Goal: Task Accomplishment & Management: Complete application form

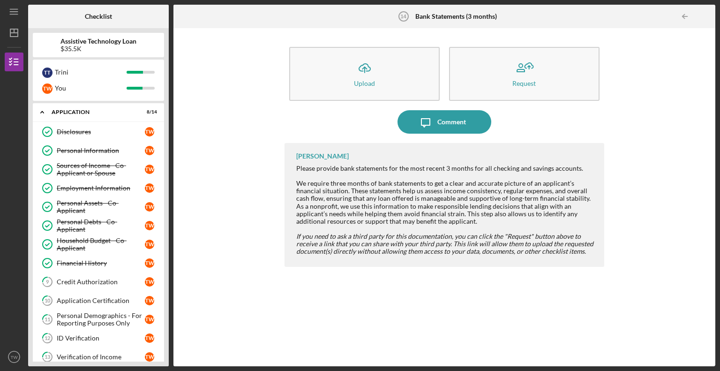
scroll to position [30, 0]
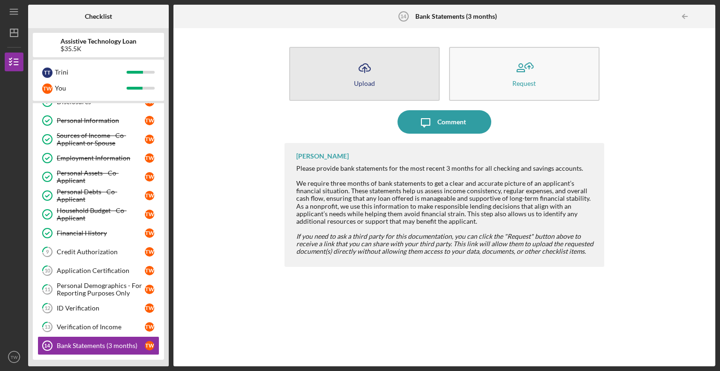
click at [355, 80] on div "Upload" at bounding box center [364, 83] width 21 height 7
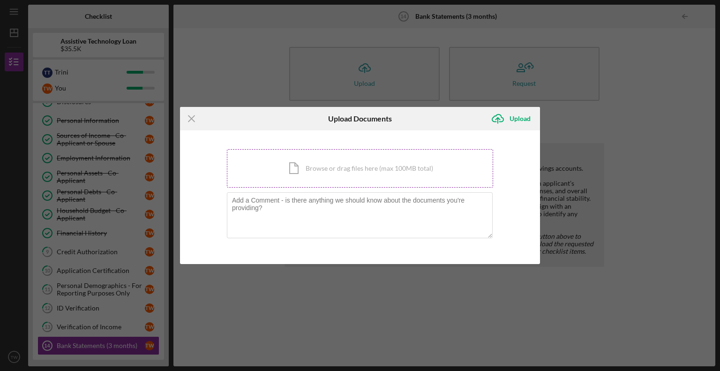
click at [329, 170] on div "Icon/Document Browse or drag files here (max 100MB total) Tap to choose files o…" at bounding box center [360, 168] width 266 height 38
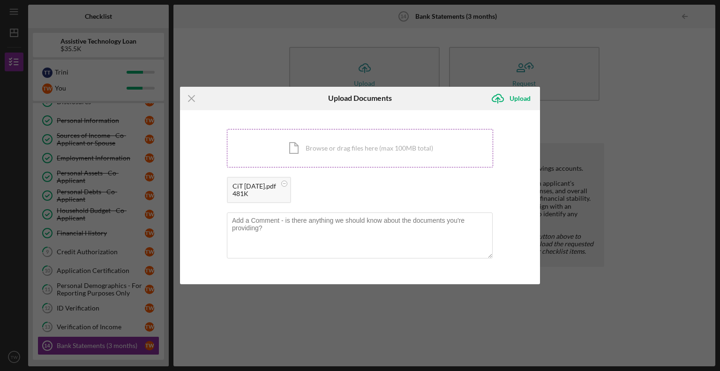
click at [333, 150] on div "Icon/Document Browse or drag files here (max 100MB total) Tap to choose files o…" at bounding box center [360, 148] width 266 height 38
click at [364, 148] on div "Icon/Document Browse or drag files here (max 100MB total) Tap to choose files o…" at bounding box center [360, 148] width 266 height 38
click at [326, 149] on div "Icon/Document Browse or drag files here (max 100MB total) Tap to choose files o…" at bounding box center [360, 148] width 266 height 38
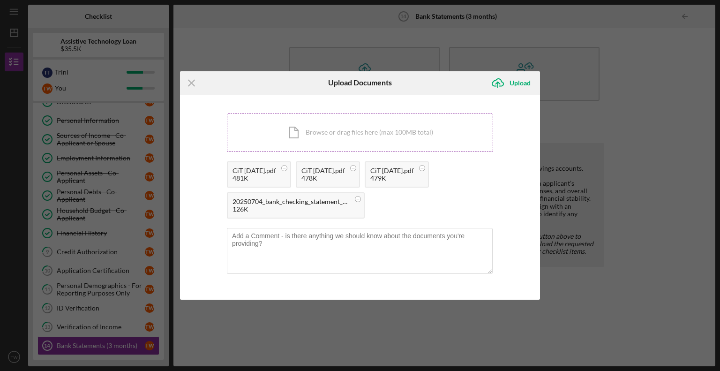
click at [312, 128] on div "Icon/Document Browse or drag files here (max 100MB total) Tap to choose files o…" at bounding box center [360, 132] width 266 height 38
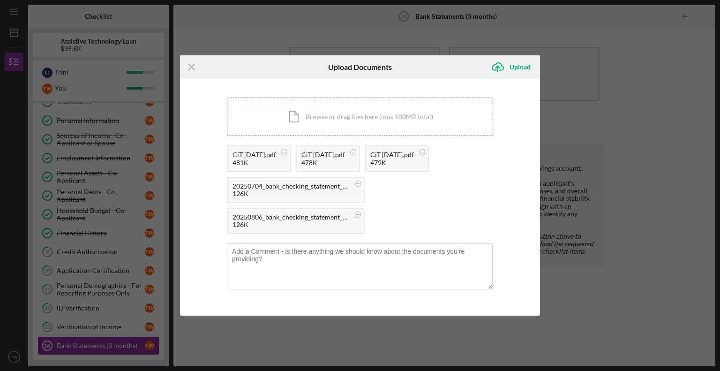
click at [370, 119] on div "Icon/Document Browse or drag files here (max 100MB total) Tap to choose files o…" at bounding box center [360, 116] width 266 height 38
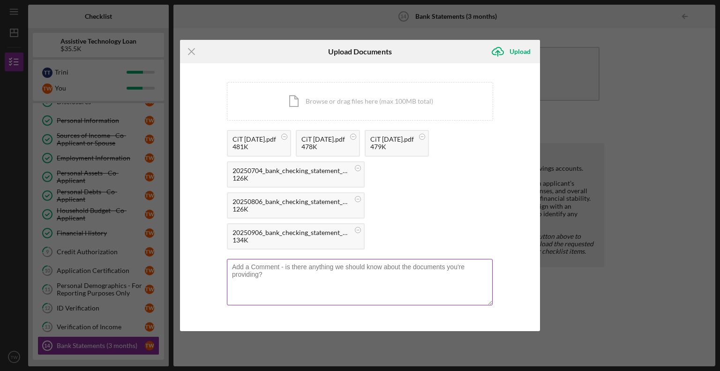
click at [276, 272] on textarea at bounding box center [360, 282] width 266 height 46
type textarea "T"
type textarea "All six bank statements are jointly held with my husband."
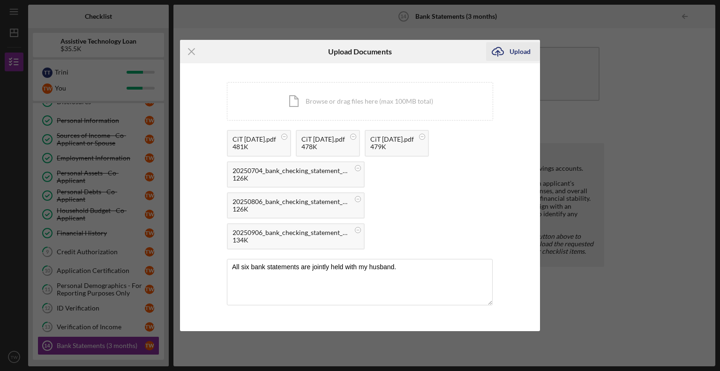
click at [517, 53] on div "Upload" at bounding box center [519, 51] width 21 height 19
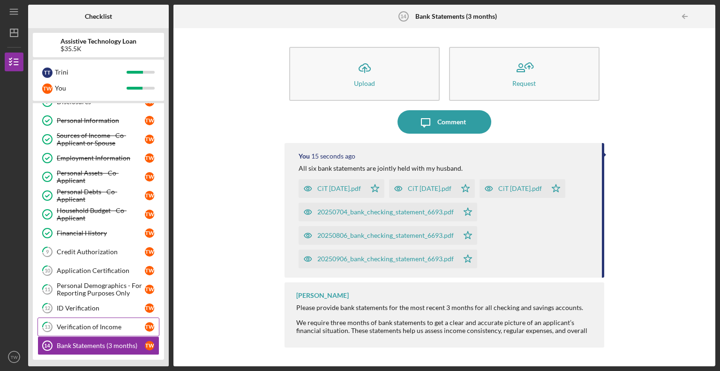
click at [76, 323] on div "Verification of Income" at bounding box center [101, 326] width 88 height 7
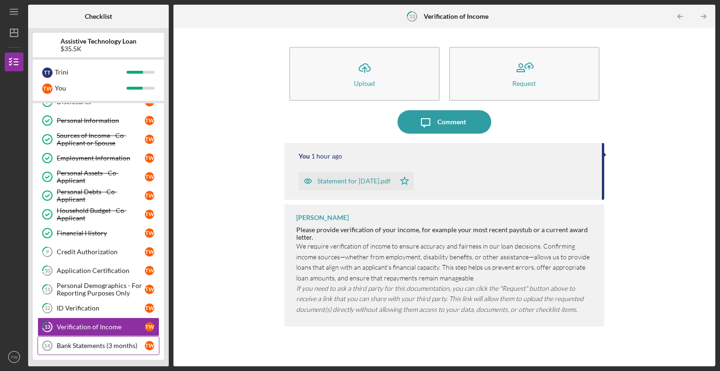
click at [73, 343] on div "Bank Statements (3 months)" at bounding box center [101, 345] width 88 height 7
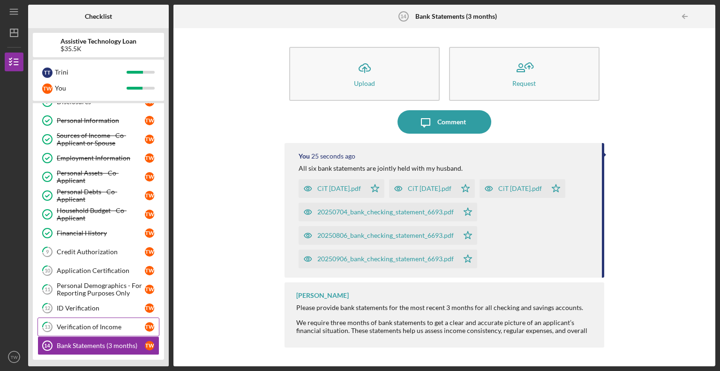
click at [80, 324] on div "Verification of Income" at bounding box center [101, 326] width 88 height 7
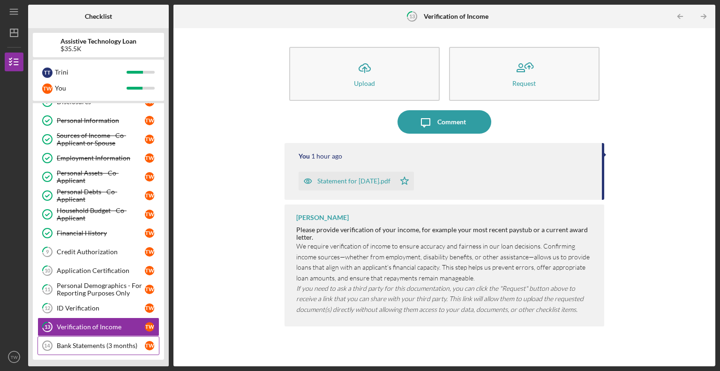
click at [80, 342] on div "Bank Statements (3 months)" at bounding box center [101, 345] width 88 height 7
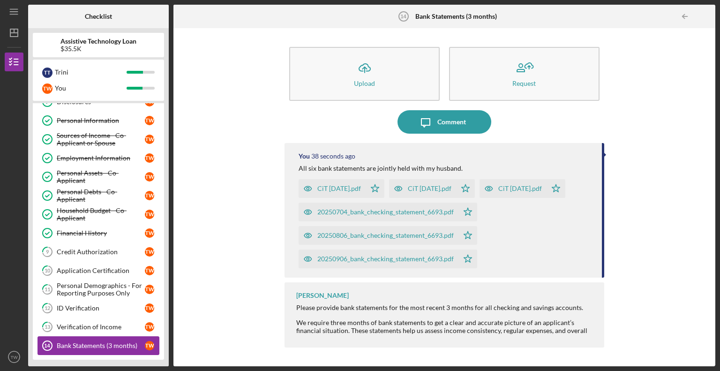
click at [77, 336] on link "Bank Statements (3 months) 14 Bank Statements (3 months) T W" at bounding box center [98, 345] width 122 height 19
click at [14, 31] on line "button" at bounding box center [14, 31] width 0 height 4
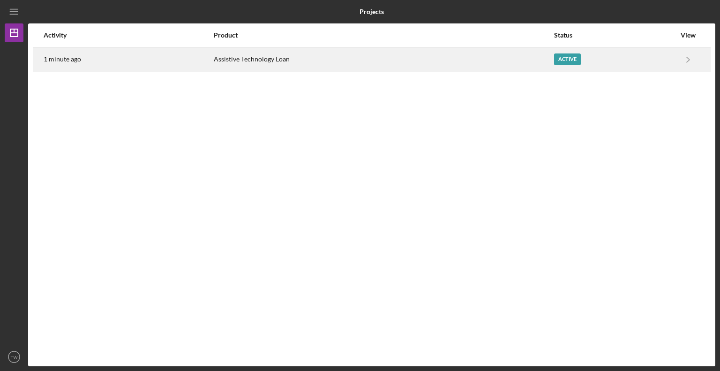
click at [558, 57] on div "Active" at bounding box center [567, 59] width 27 height 12
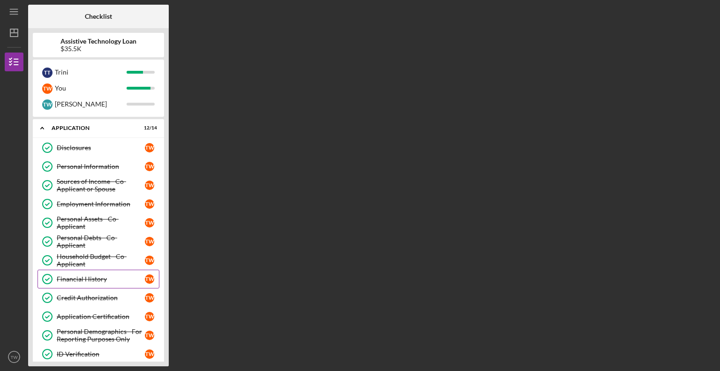
scroll to position [46, 0]
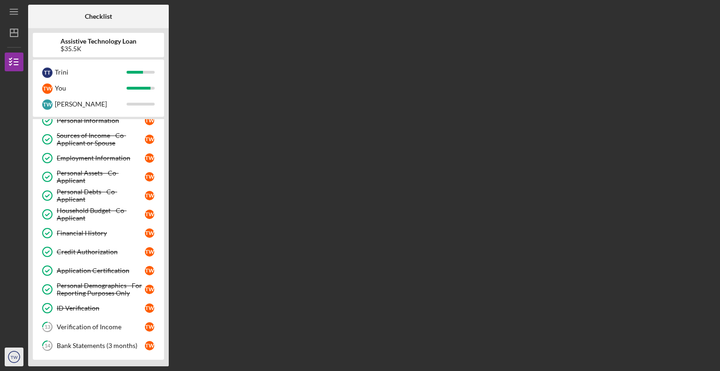
click at [14, 357] on text "TW" at bounding box center [14, 356] width 7 height 5
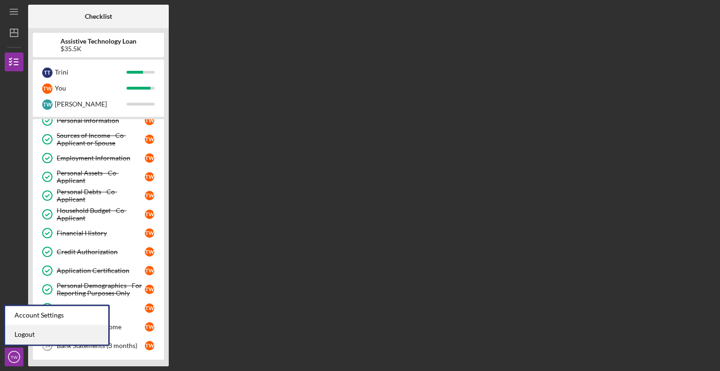
click at [40, 331] on link "Logout" at bounding box center [56, 334] width 103 height 19
